Goal: Navigation & Orientation: Find specific page/section

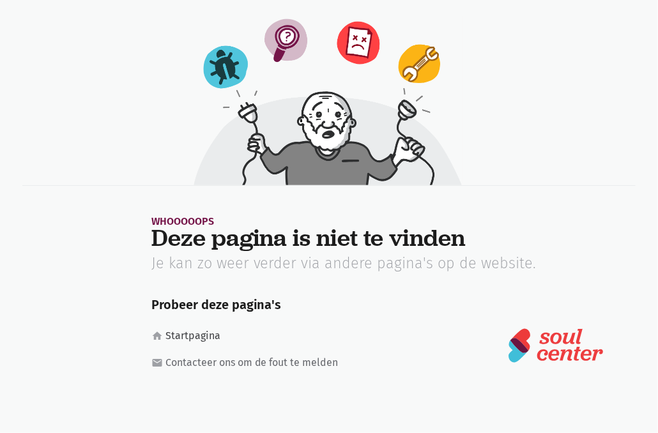
click at [194, 330] on link "home Startpagina" at bounding box center [256, 336] width 210 height 17
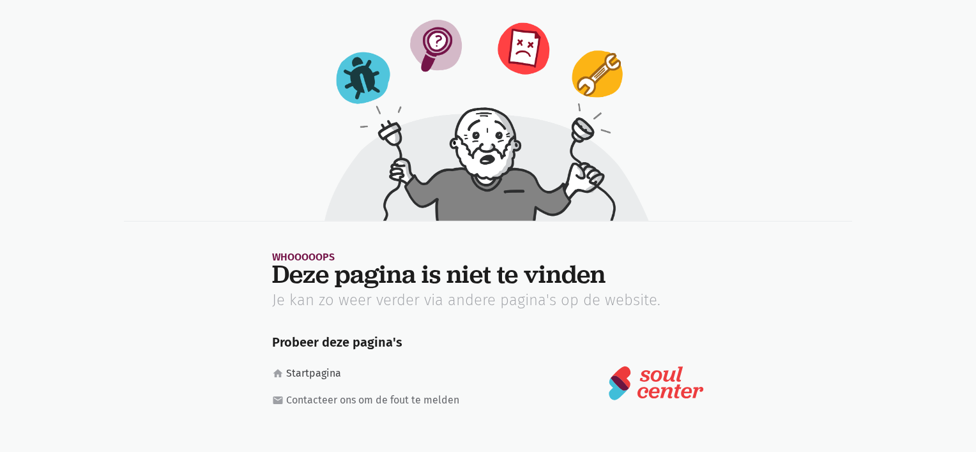
click at [296, 376] on link "home Startpagina" at bounding box center [372, 373] width 200 height 17
